Goal: Navigation & Orientation: Find specific page/section

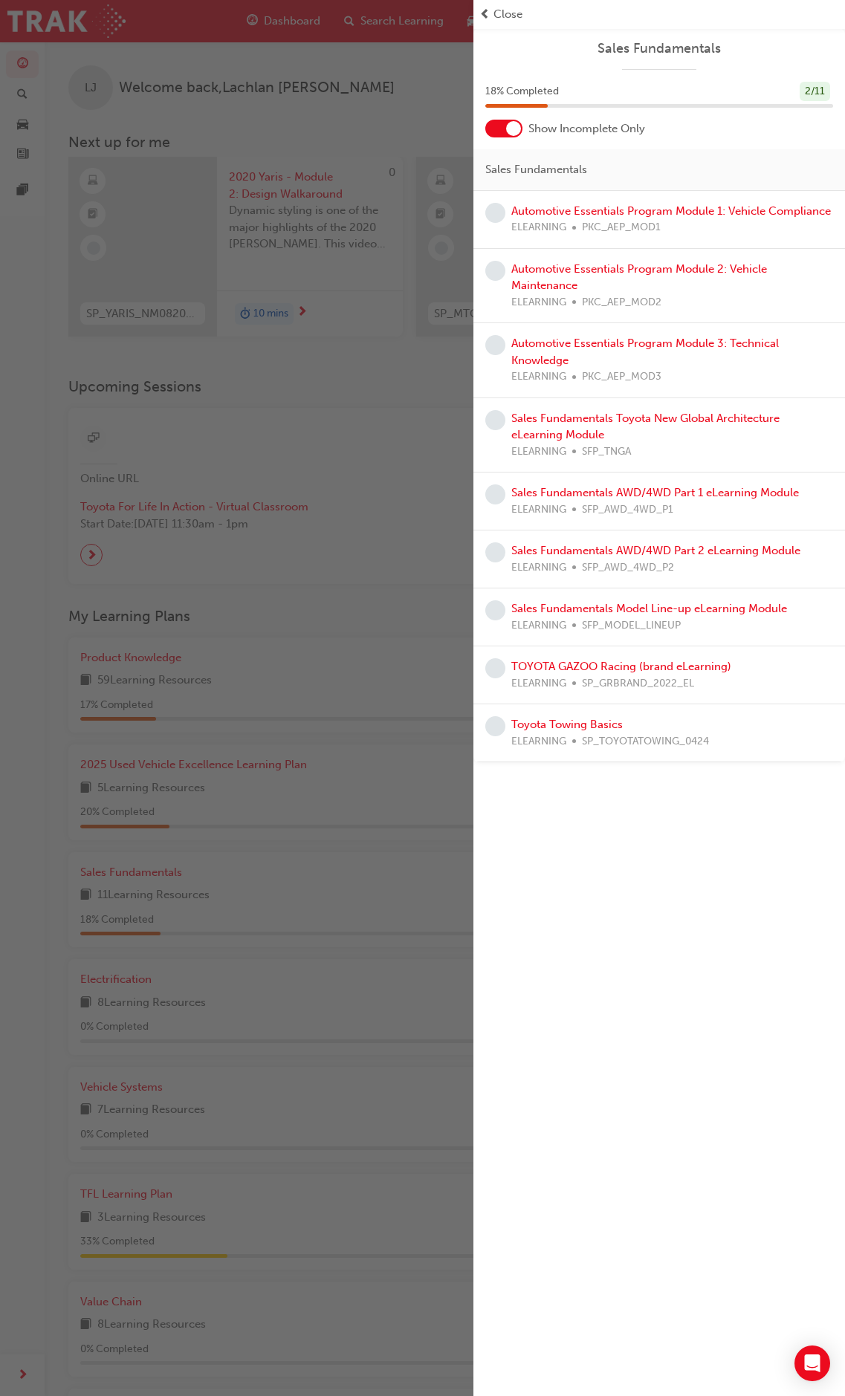
scroll to position [245, 0]
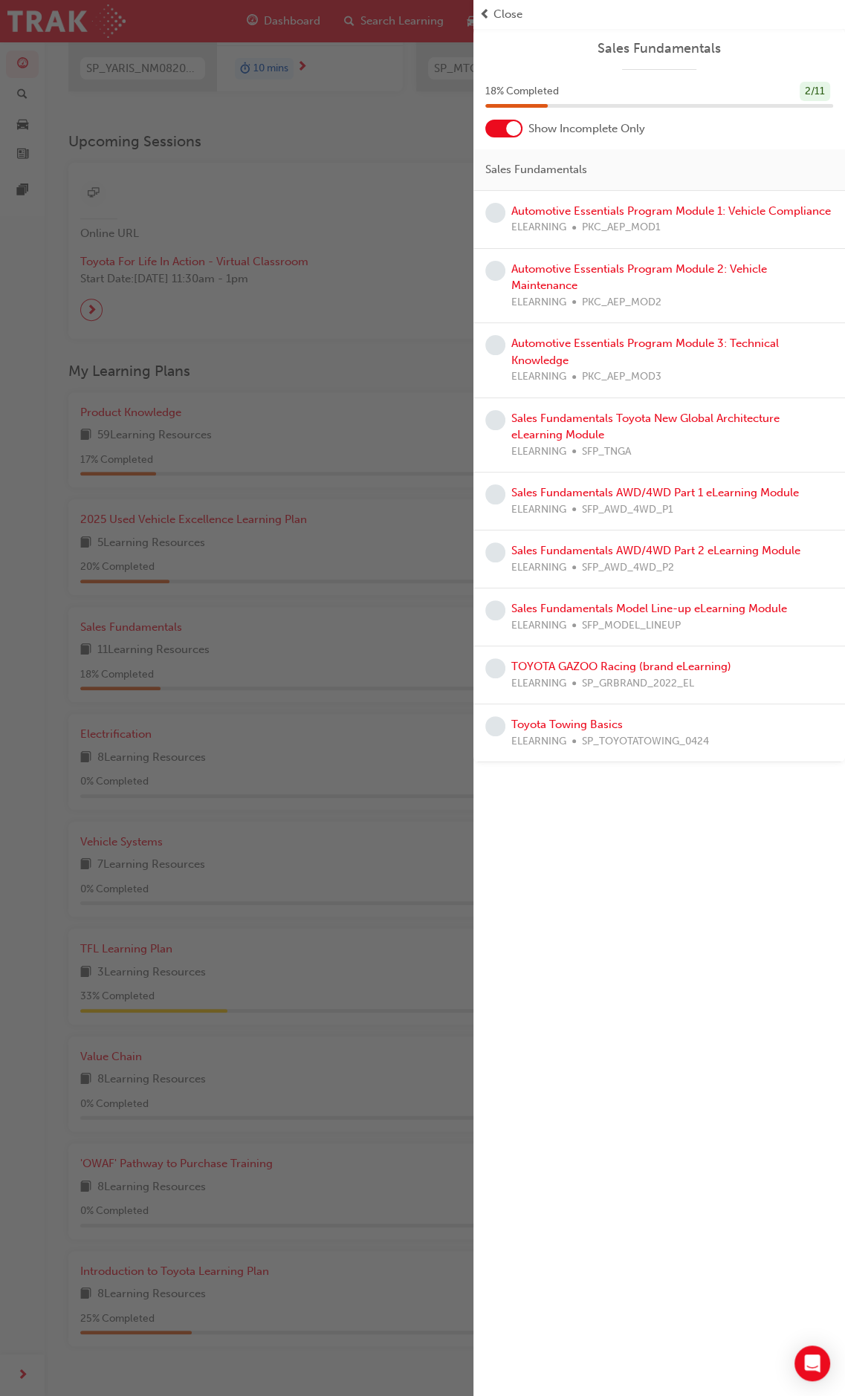
click at [500, 16] on span "Close" at bounding box center [507, 14] width 29 height 17
